Goal: Find specific page/section: Find specific page/section

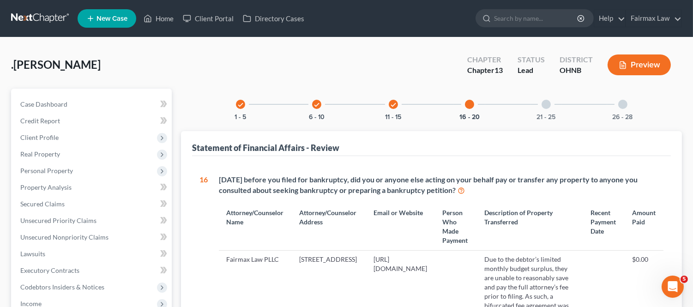
drag, startPoint x: 42, startPoint y: 18, endPoint x: 167, endPoint y: 80, distance: 139.8
click at [42, 18] on link at bounding box center [40, 18] width 59 height 17
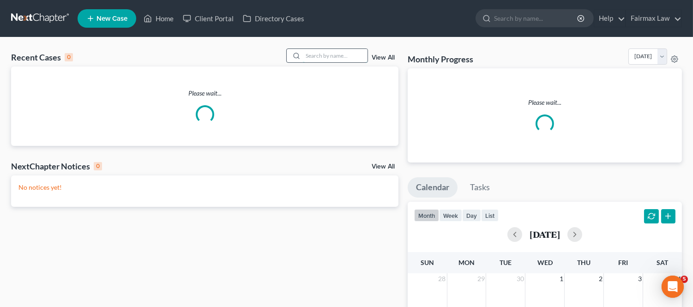
click at [330, 49] on input "search" at bounding box center [335, 55] width 65 height 13
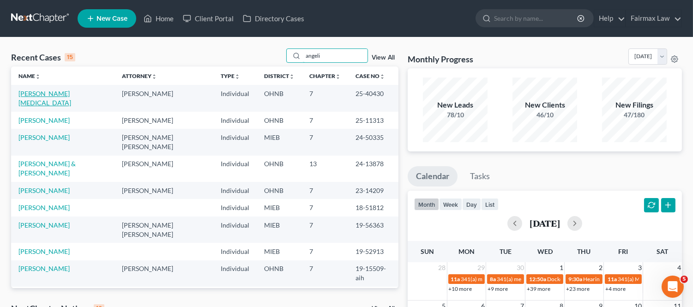
type input "angeli"
drag, startPoint x: 51, startPoint y: 97, endPoint x: 62, endPoint y: 104, distance: 13.1
click at [51, 97] on link "[PERSON_NAME][MEDICAL_DATA]" at bounding box center [44, 98] width 53 height 17
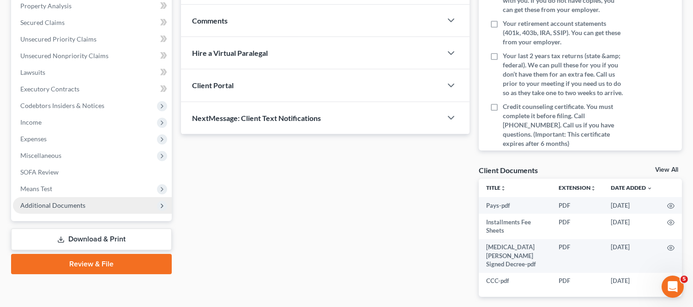
scroll to position [235, 0]
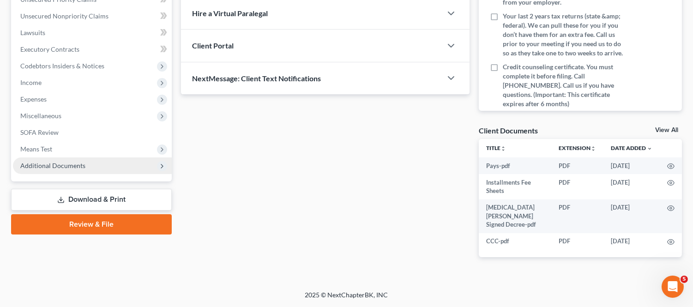
click at [117, 157] on span "Additional Documents" at bounding box center [92, 165] width 159 height 17
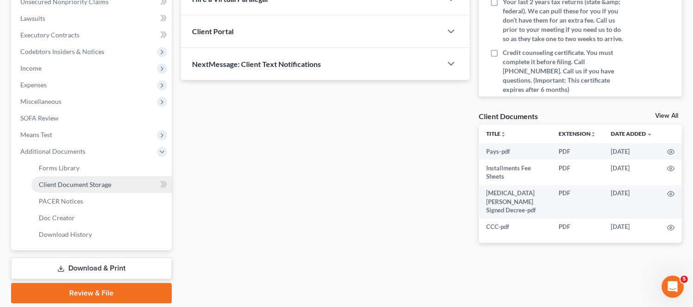
click at [120, 183] on link "Client Document Storage" at bounding box center [101, 184] width 140 height 17
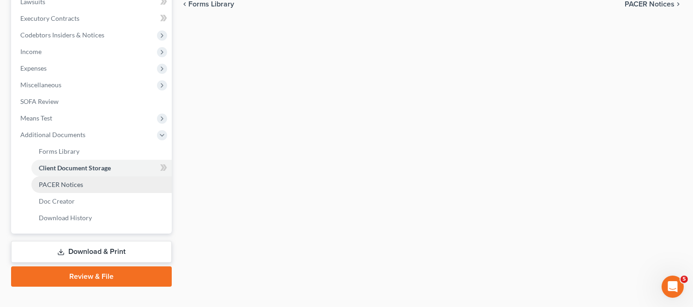
select select "5"
select select "16"
select select "24"
select select "20"
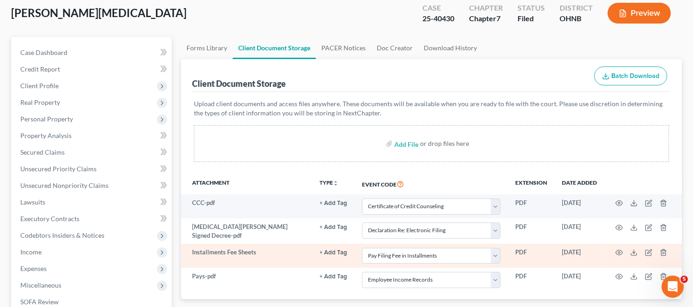
scroll to position [51, 0]
